Goal: Task Accomplishment & Management: Manage account settings

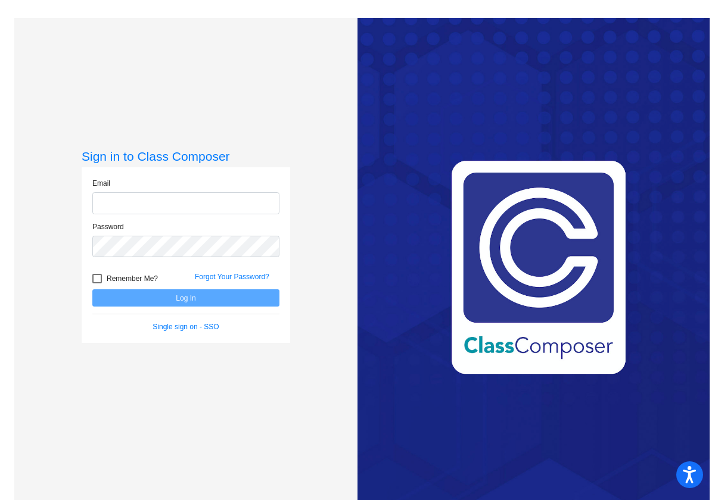
type input "[EMAIL_ADDRESS][DOMAIN_NAME]"
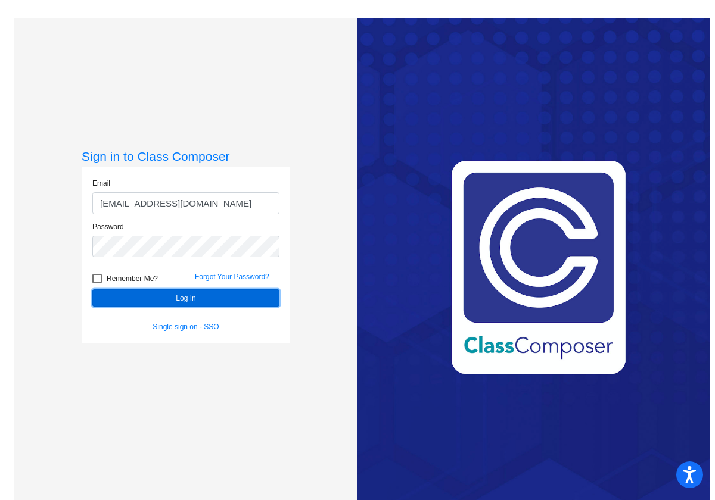
click at [217, 300] on button "Log In" at bounding box center [185, 297] width 187 height 17
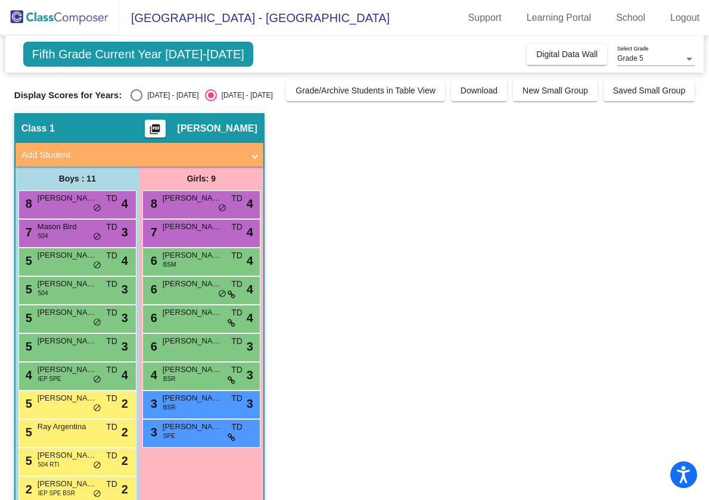
click at [226, 58] on span "Fifth Grade Current Year [DATE]-[DATE]" at bounding box center [138, 54] width 230 height 25
click at [135, 93] on div "Select an option" at bounding box center [136, 95] width 12 height 12
click at [136, 101] on input "[DATE] - [DATE]" at bounding box center [136, 101] width 1 height 1
radio input "true"
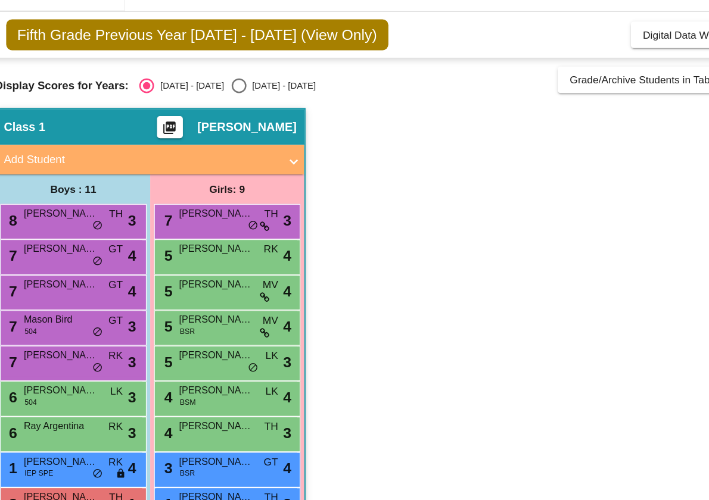
click at [205, 94] on div "Select an option" at bounding box center [211, 95] width 12 height 12
click at [210, 101] on input "[DATE] - [DATE]" at bounding box center [210, 101] width 1 height 1
radio input "true"
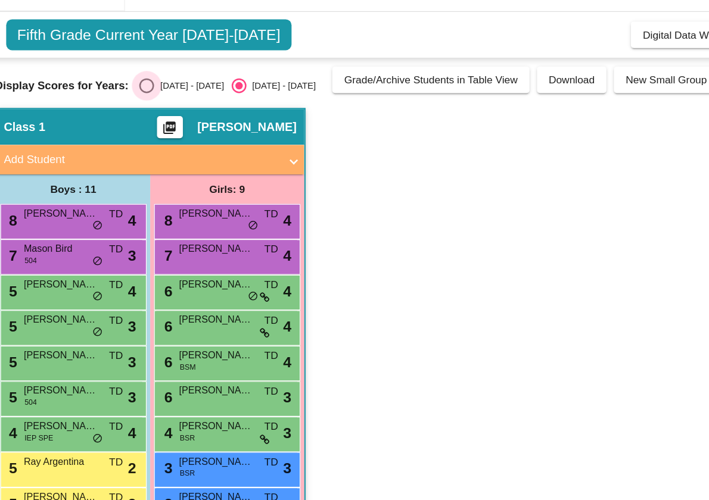
click at [139, 95] on div "Select an option" at bounding box center [136, 95] width 12 height 12
click at [136, 101] on input "[DATE] - [DATE]" at bounding box center [136, 101] width 1 height 1
radio input "true"
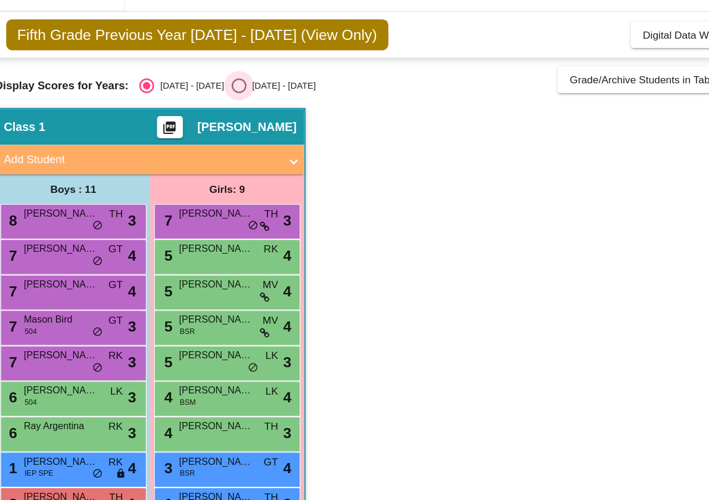
click at [205, 93] on div "Select an option" at bounding box center [211, 95] width 12 height 12
click at [210, 101] on input "[DATE] - [DATE]" at bounding box center [210, 101] width 1 height 1
radio input "true"
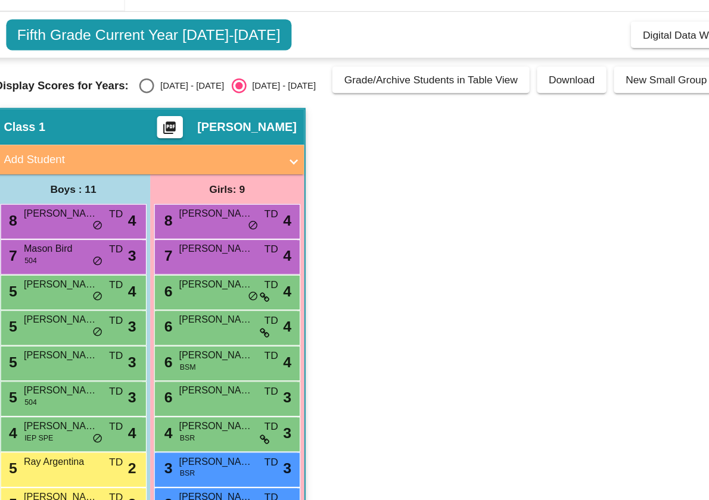
click at [300, 131] on app-classroom "Class 1 picture_as_pdf [PERSON_NAME] Add Student First Name Last Name Student I…" at bounding box center [354, 318] width 680 height 411
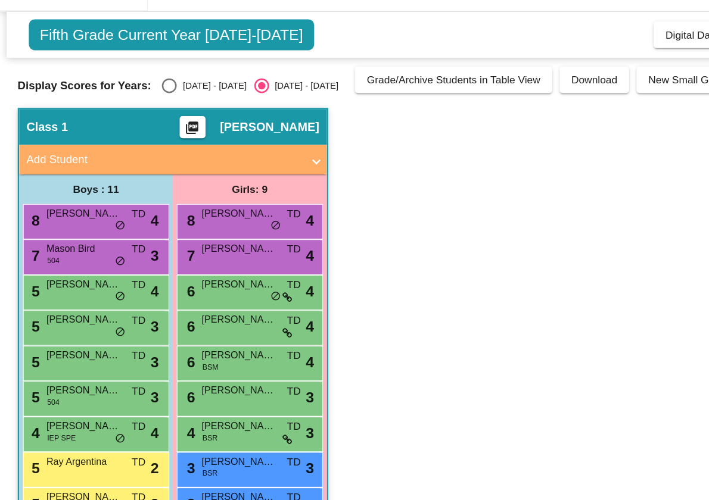
scroll to position [24, 0]
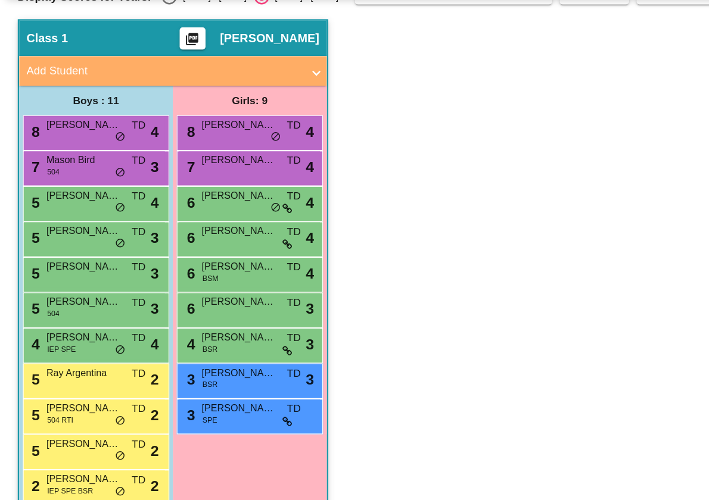
click at [380, 362] on app-classroom "Class 1 picture_as_pdf [PERSON_NAME] Add Student First Name Last Name Student I…" at bounding box center [354, 294] width 680 height 411
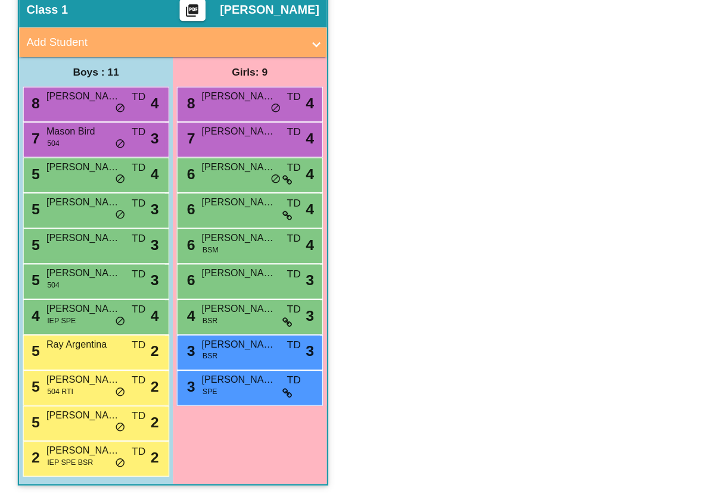
scroll to position [0, 0]
click at [127, 383] on span "2" at bounding box center [125, 380] width 7 height 18
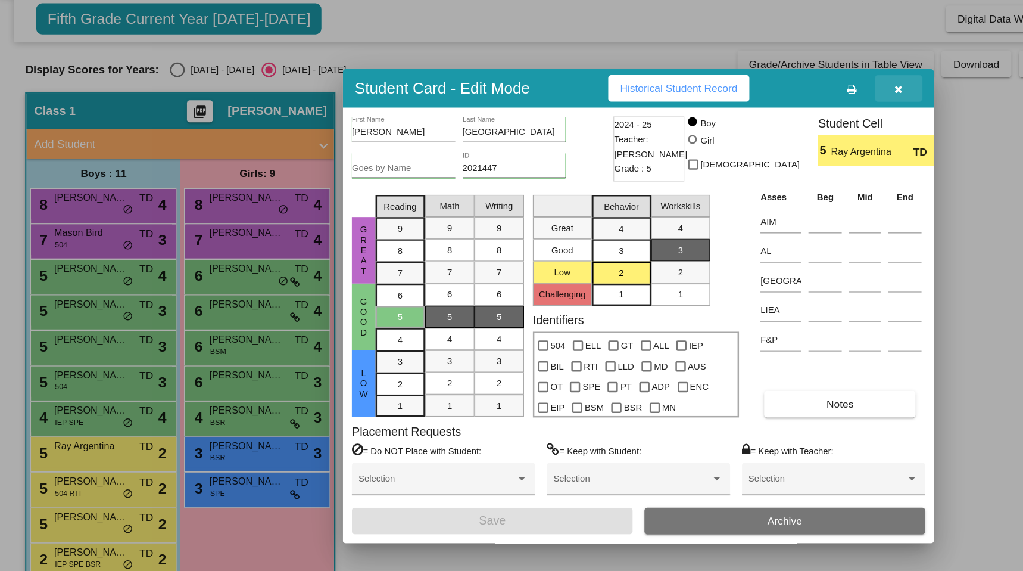
click at [714, 102] on button "button" at bounding box center [724, 109] width 38 height 21
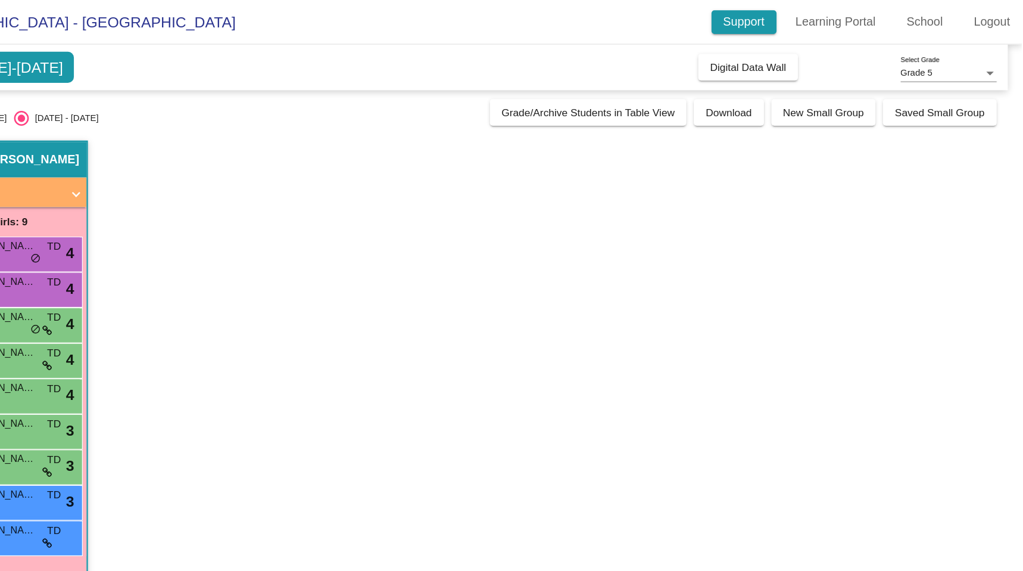
click at [714, 14] on link "Support" at bounding box center [799, 17] width 52 height 19
click at [714, 18] on link "Learning Portal" at bounding box center [874, 17] width 84 height 19
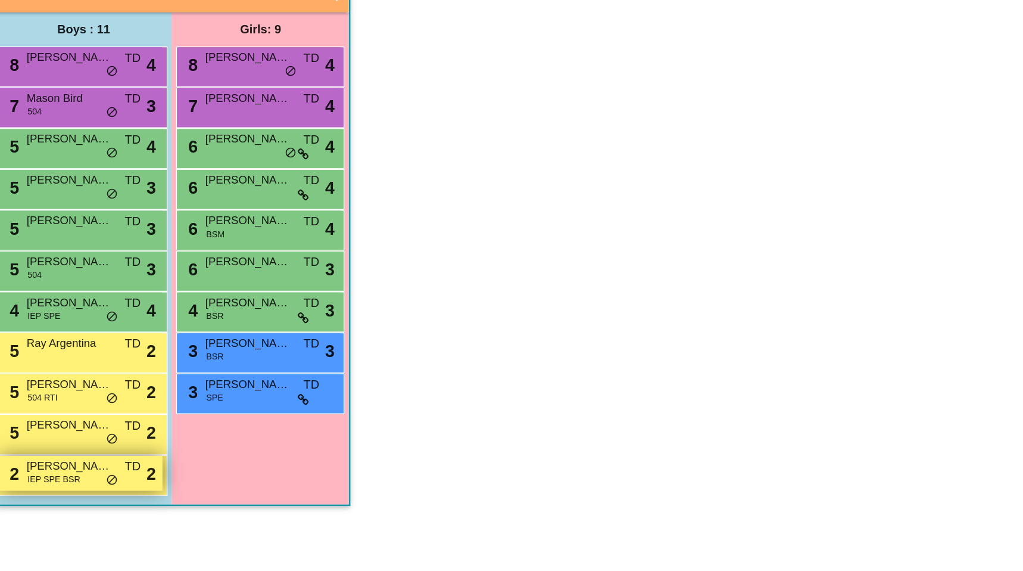
click at [88, 487] on span "[PERSON_NAME]" at bounding box center [73, 484] width 60 height 12
